Goal: Task Accomplishment & Management: Manage account settings

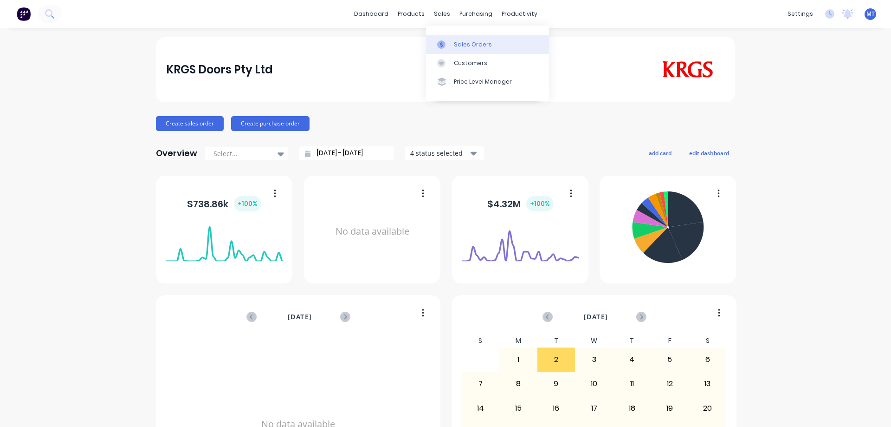
click at [451, 43] on div at bounding box center [444, 44] width 14 height 8
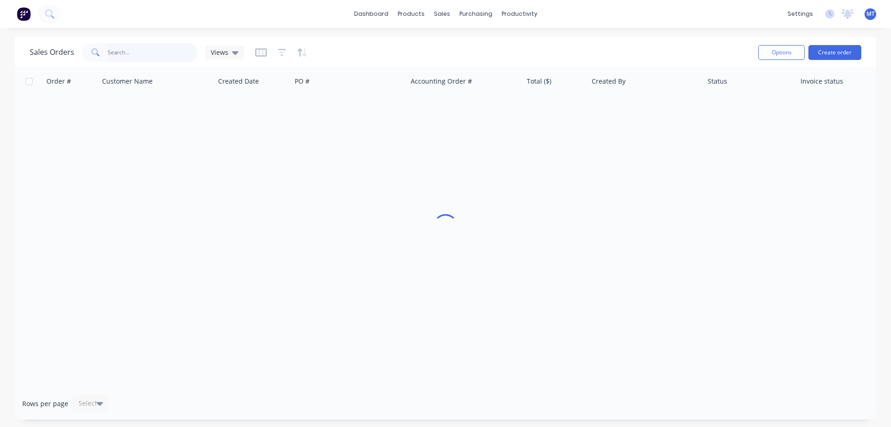
click at [160, 51] on input "text" at bounding box center [153, 52] width 91 height 19
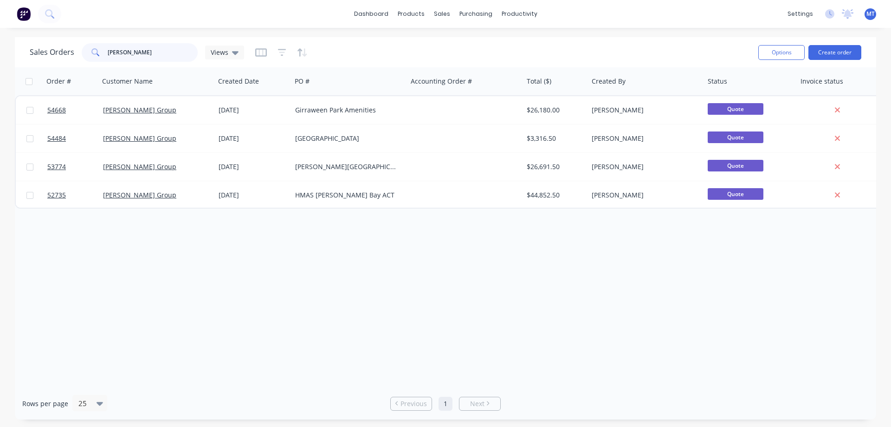
type input "[PERSON_NAME]"
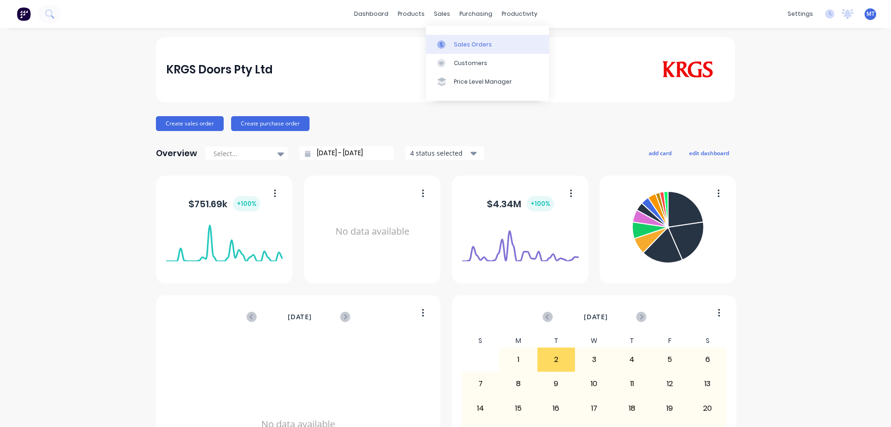
click at [445, 42] on icon at bounding box center [441, 44] width 8 height 8
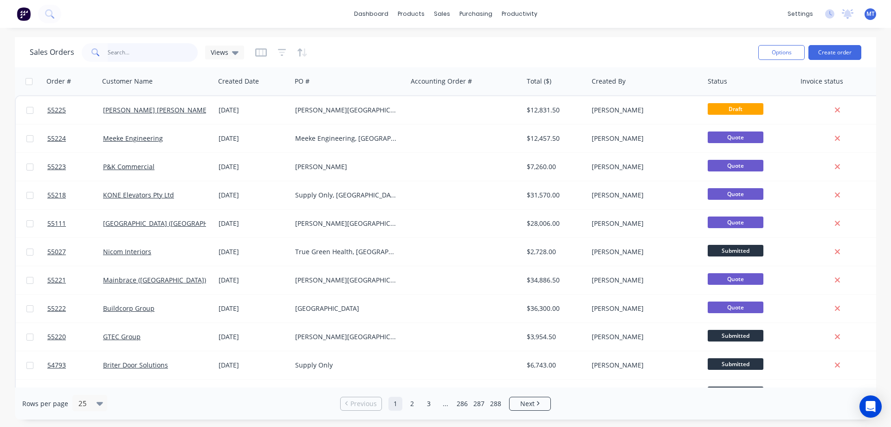
click at [156, 60] on input "text" at bounding box center [153, 52] width 91 height 19
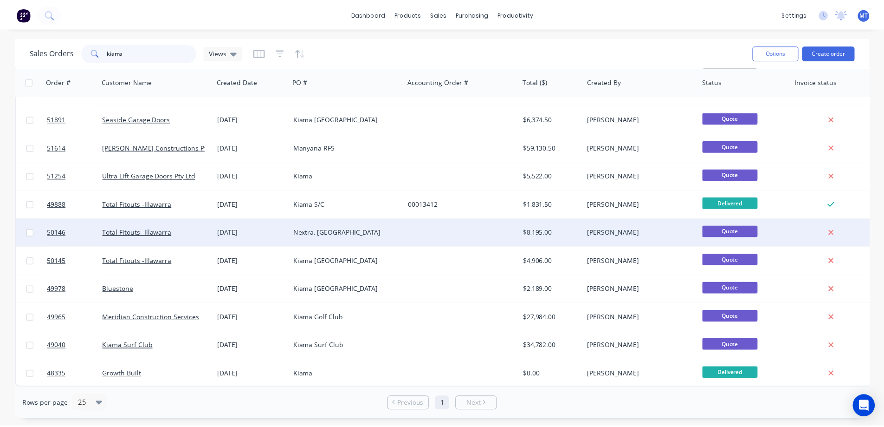
scroll to position [52, 0]
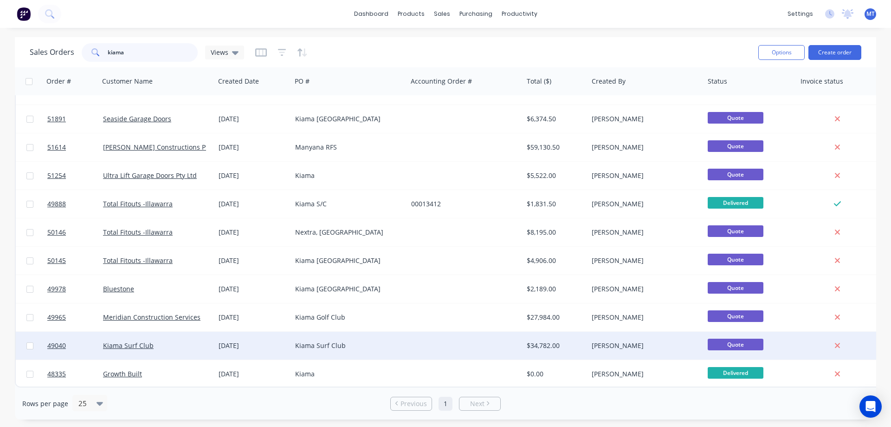
type input "kiama"
click at [195, 341] on div "Kiama Surf Club" at bounding box center [154, 345] width 103 height 9
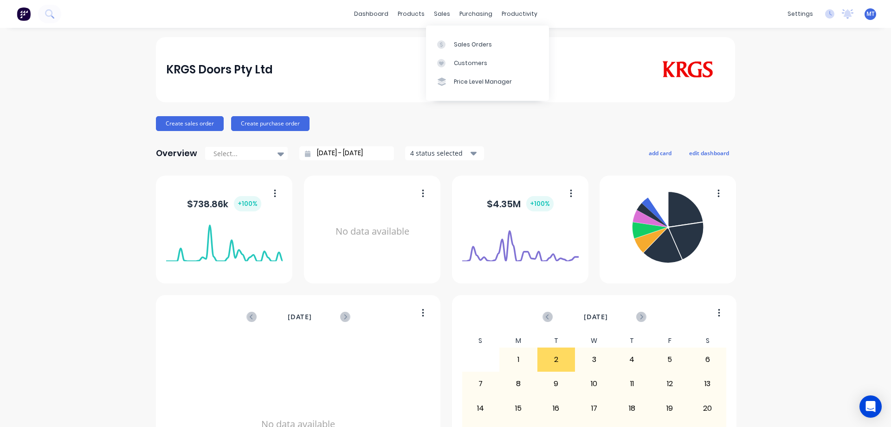
drag, startPoint x: 437, startPoint y: 14, endPoint x: 442, endPoint y: 33, distance: 19.0
click at [437, 14] on div "sales" at bounding box center [442, 14] width 26 height 14
click at [460, 44] on div "Sales Orders" at bounding box center [473, 44] width 38 height 8
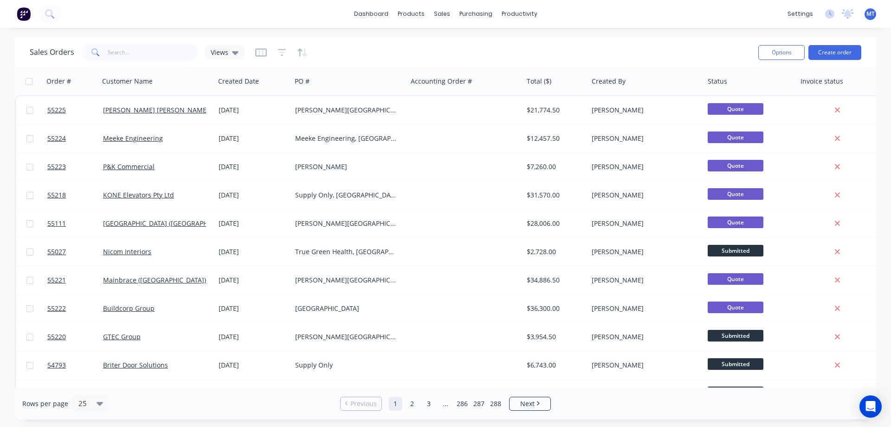
click at [140, 42] on div "Sales Orders Views" at bounding box center [390, 52] width 721 height 23
click at [144, 52] on input "text" at bounding box center [153, 52] width 91 height 19
click at [123, 57] on input "text" at bounding box center [153, 52] width 91 height 19
type input "buildcorp"
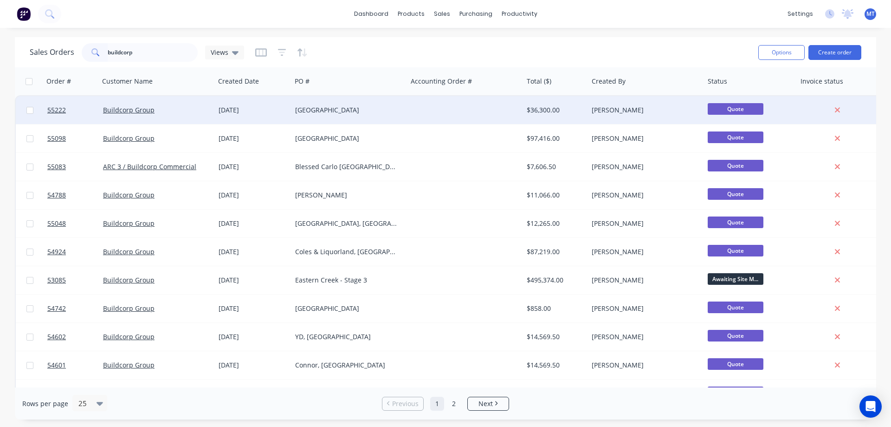
click at [331, 104] on div "[GEOGRAPHIC_DATA]" at bounding box center [350, 110] width 116 height 28
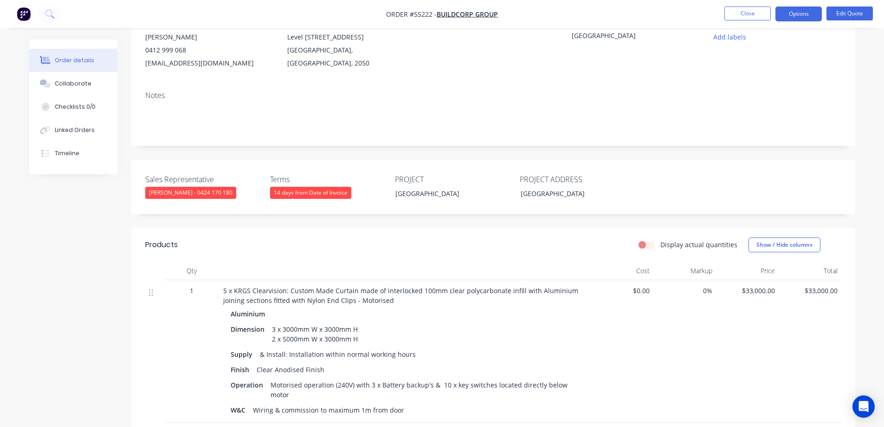
scroll to position [139, 0]
